Goal: Obtain resource: Download file/media

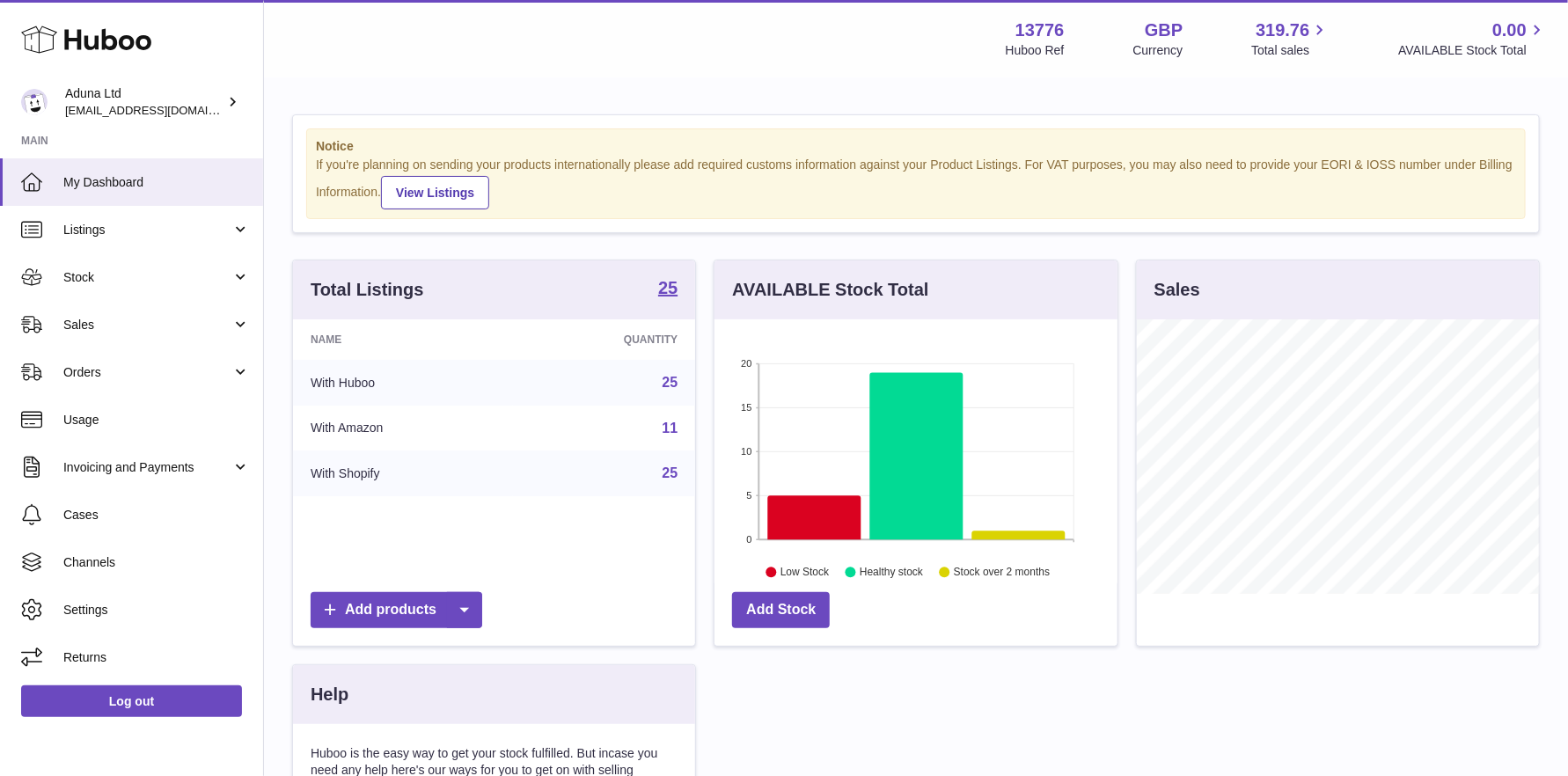
scroll to position [274, 403]
click at [148, 273] on span "Stock" at bounding box center [147, 278] width 168 height 17
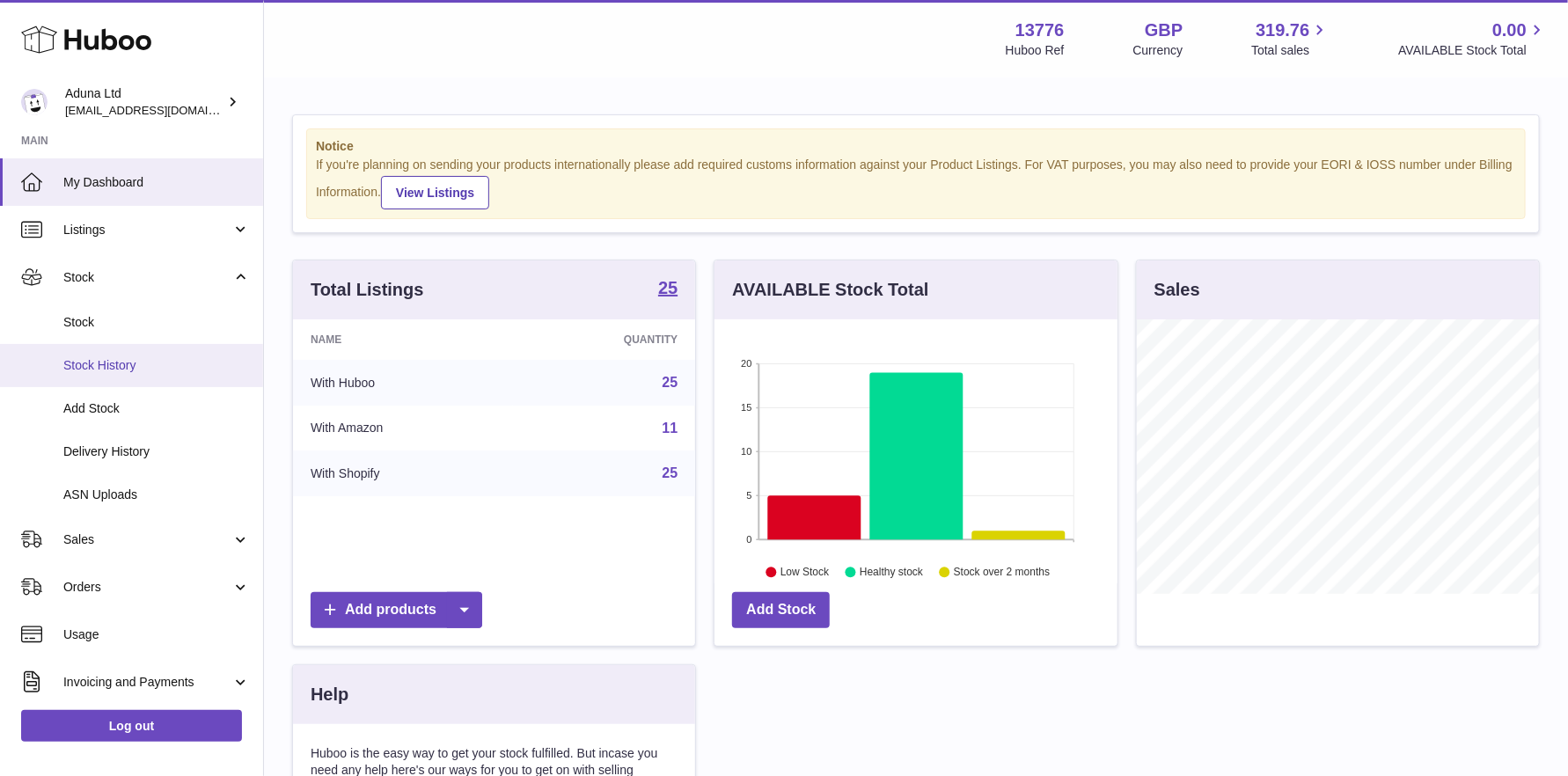
click at [135, 360] on span "Stock History" at bounding box center [157, 366] width 187 height 17
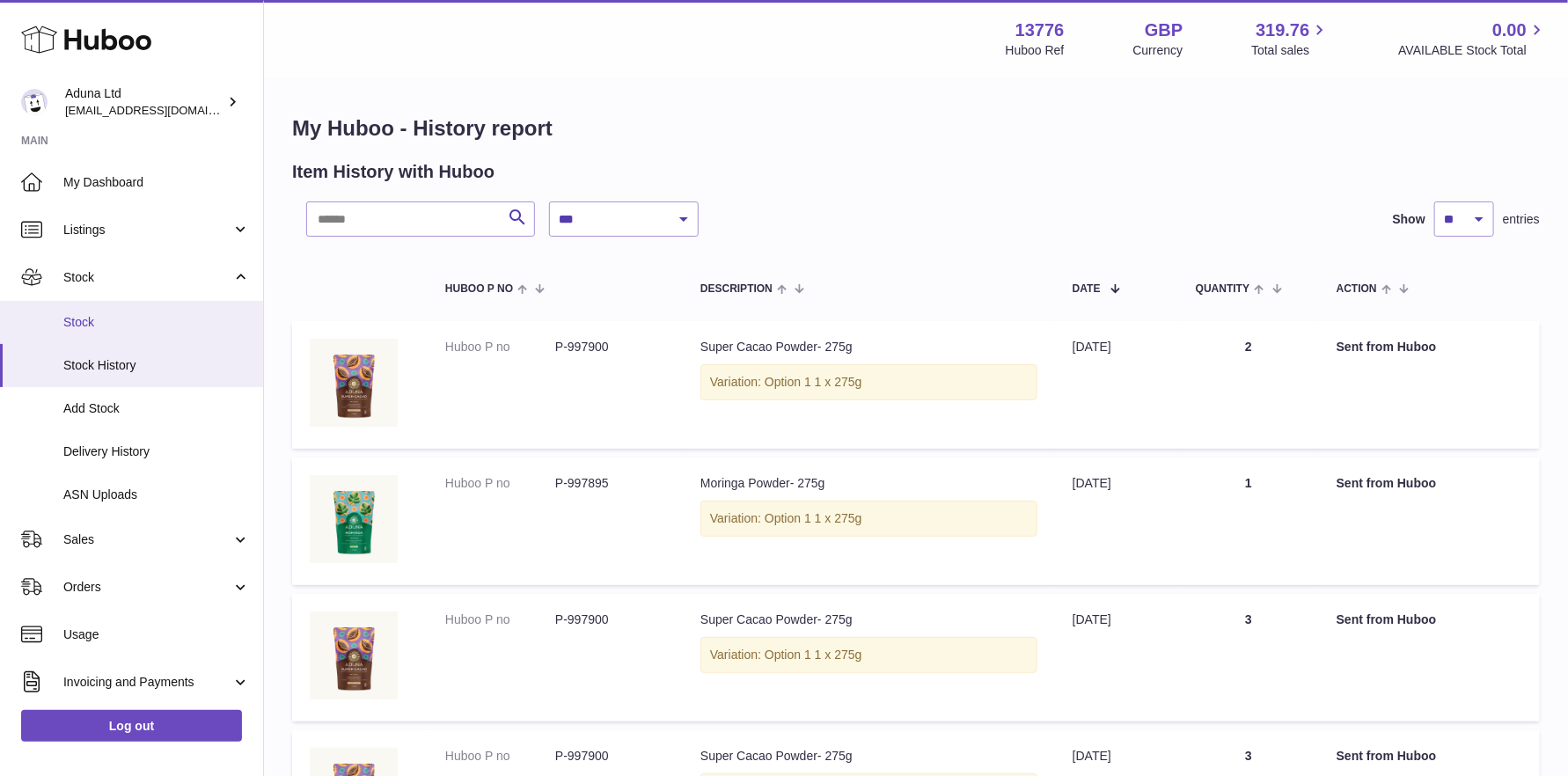
click at [100, 331] on link "Stock" at bounding box center [131, 323] width 264 height 43
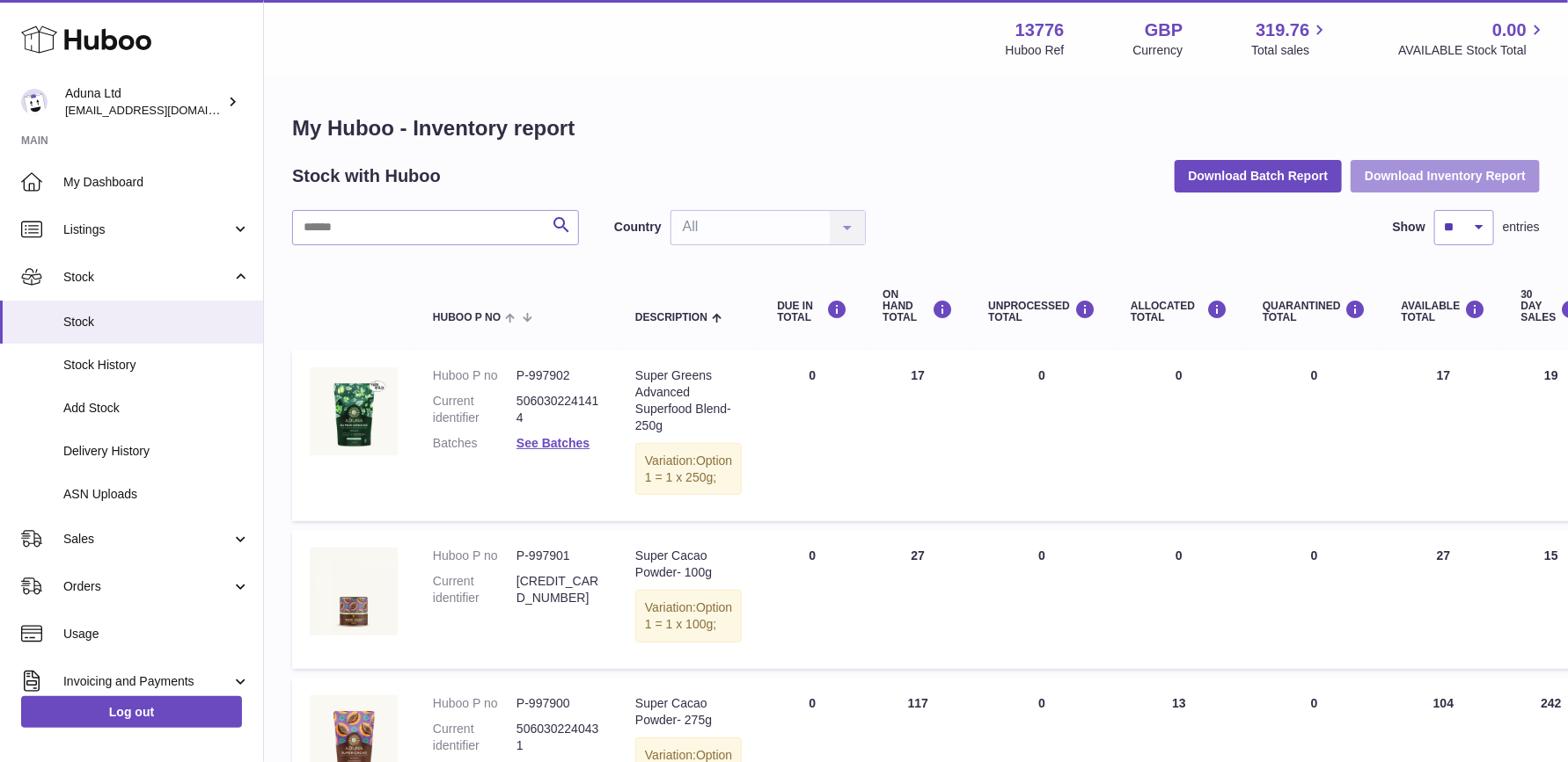
click at [1461, 173] on button "Download Inventory Report" at bounding box center [1445, 176] width 189 height 32
